Goal: Find specific page/section: Find specific page/section

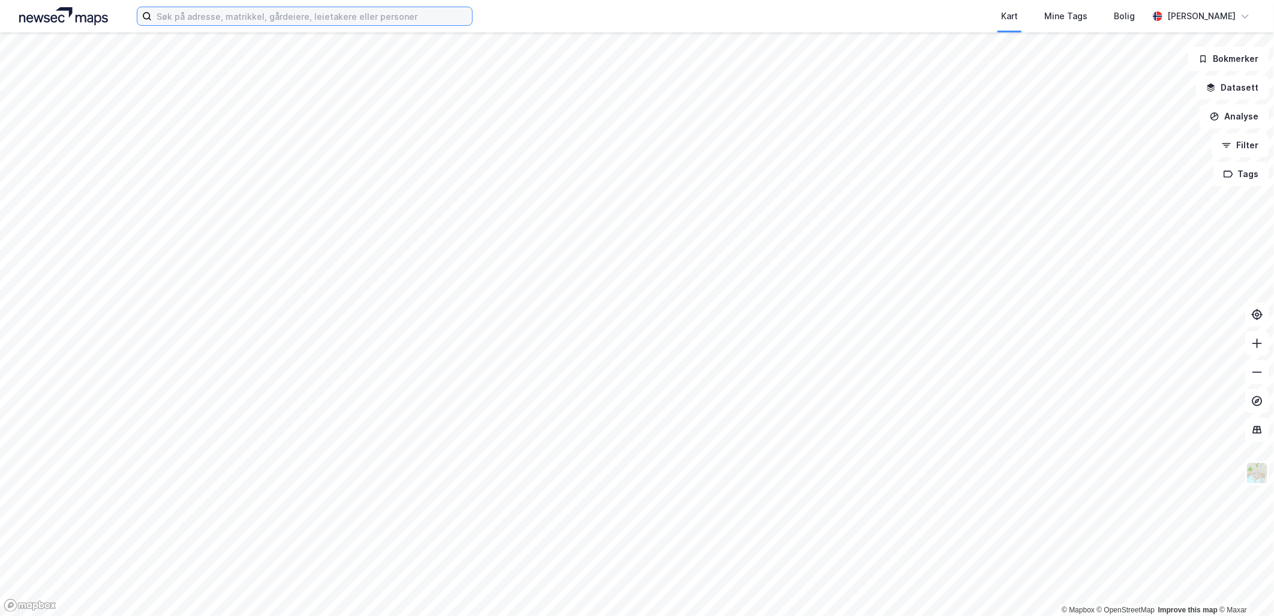
click at [331, 14] on input at bounding box center [312, 16] width 320 height 18
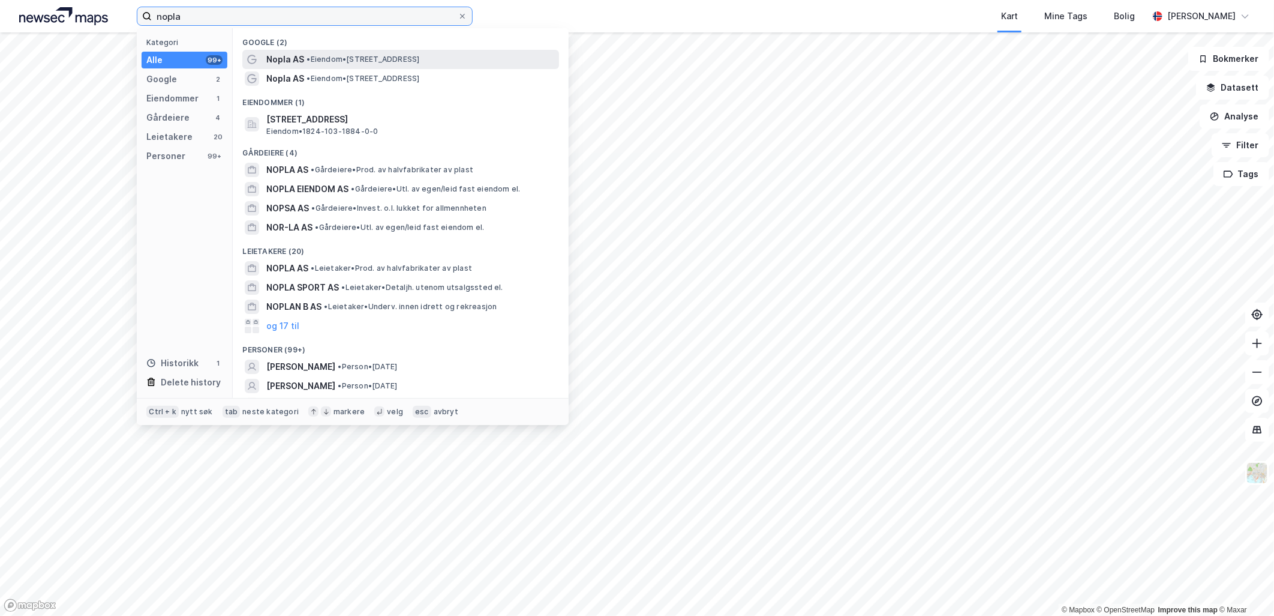
type input "nopla"
click at [287, 61] on span "Nopla AS" at bounding box center [285, 59] width 38 height 14
